Goal: Communication & Community: Connect with others

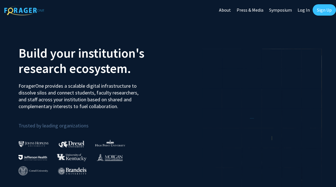
click at [303, 10] on link "Log In" at bounding box center [303, 10] width 18 height 20
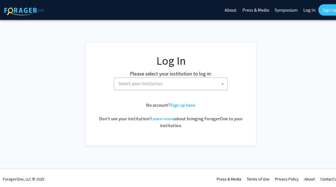
click at [206, 84] on span "Select your institution" at bounding box center [171, 84] width 111 height 12
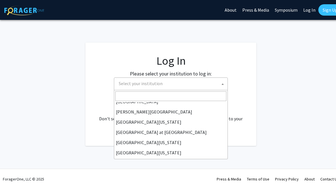
scroll to position [189, 0]
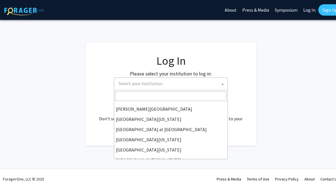
select select "13"
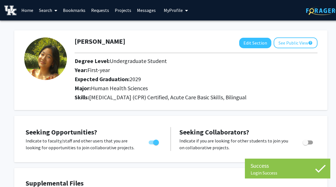
click at [147, 9] on link "Messages" at bounding box center [146, 10] width 24 height 20
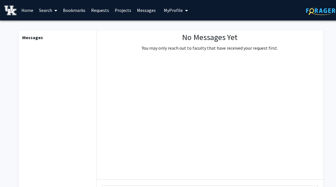
click at [104, 9] on link "Requests" at bounding box center [100, 10] width 24 height 20
